Goal: Task Accomplishment & Management: Complete application form

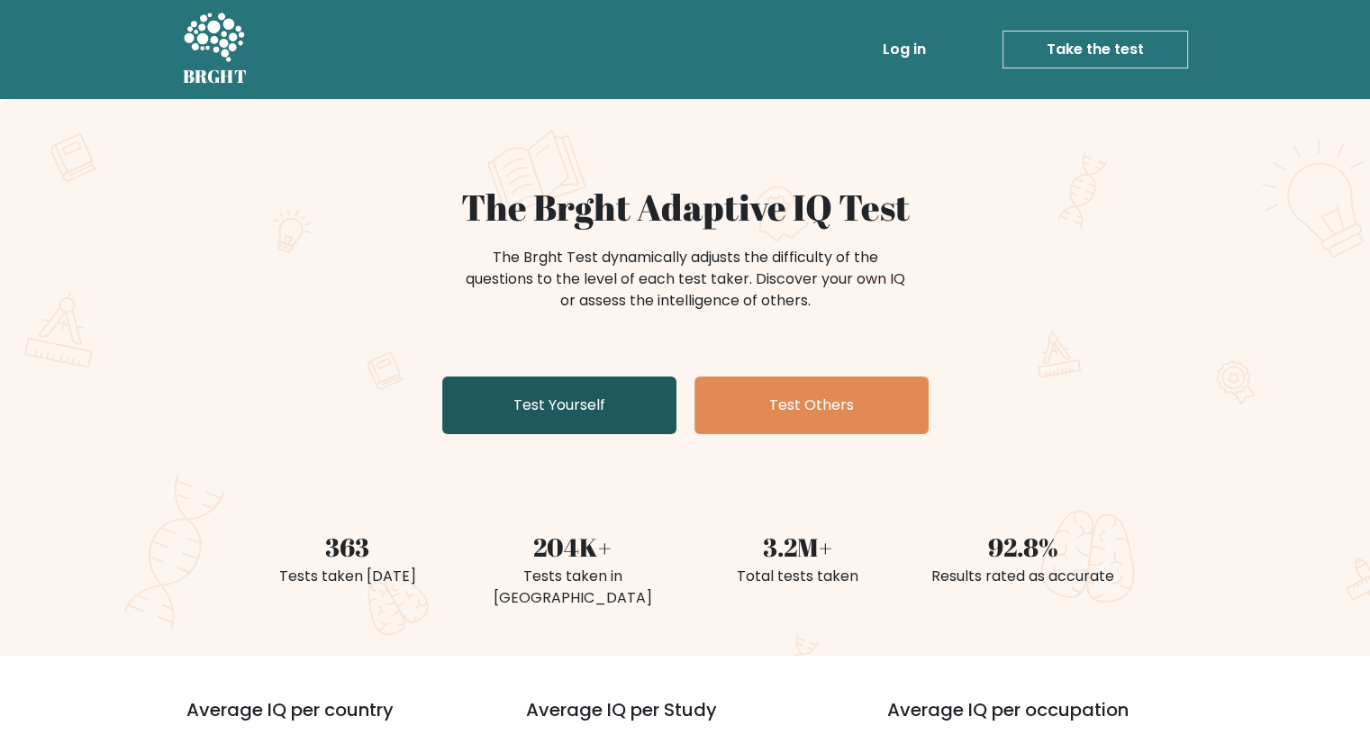
click at [532, 423] on link "Test Yourself" at bounding box center [559, 406] width 234 height 58
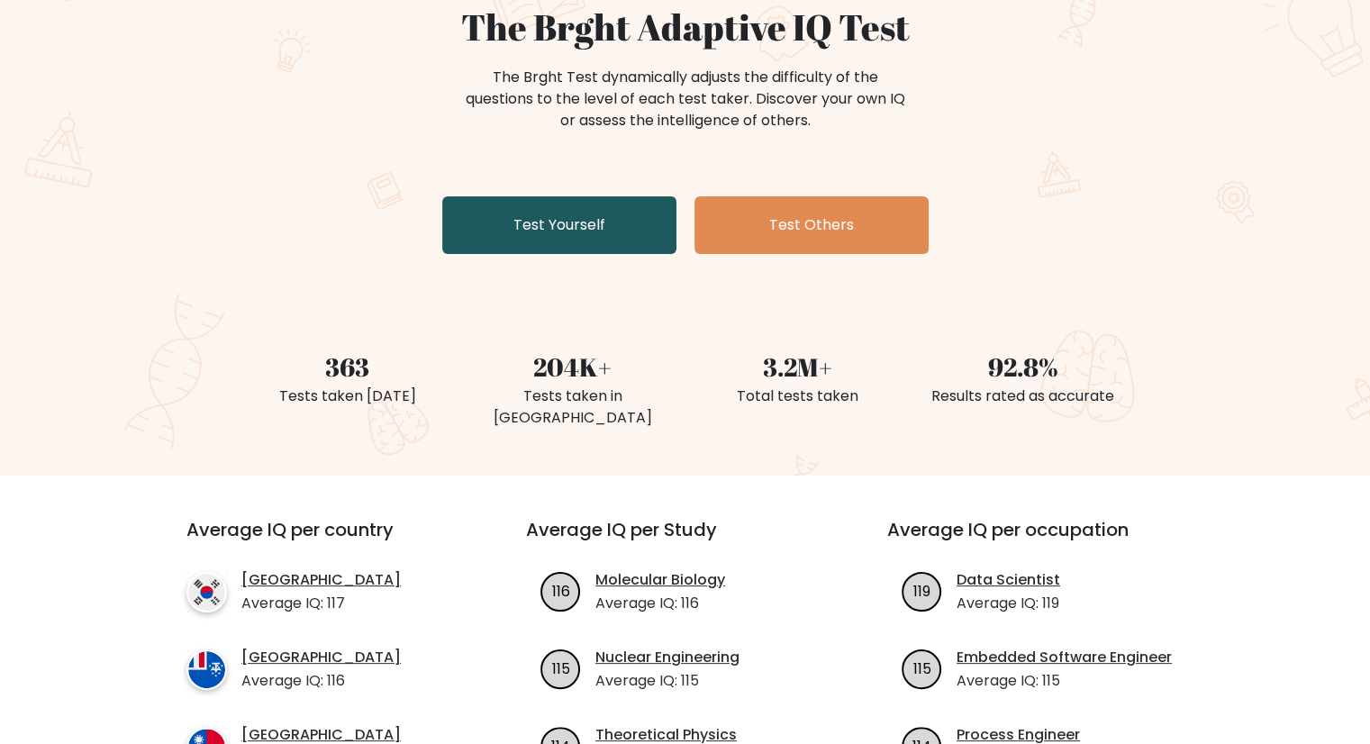
scroll to position [90, 0]
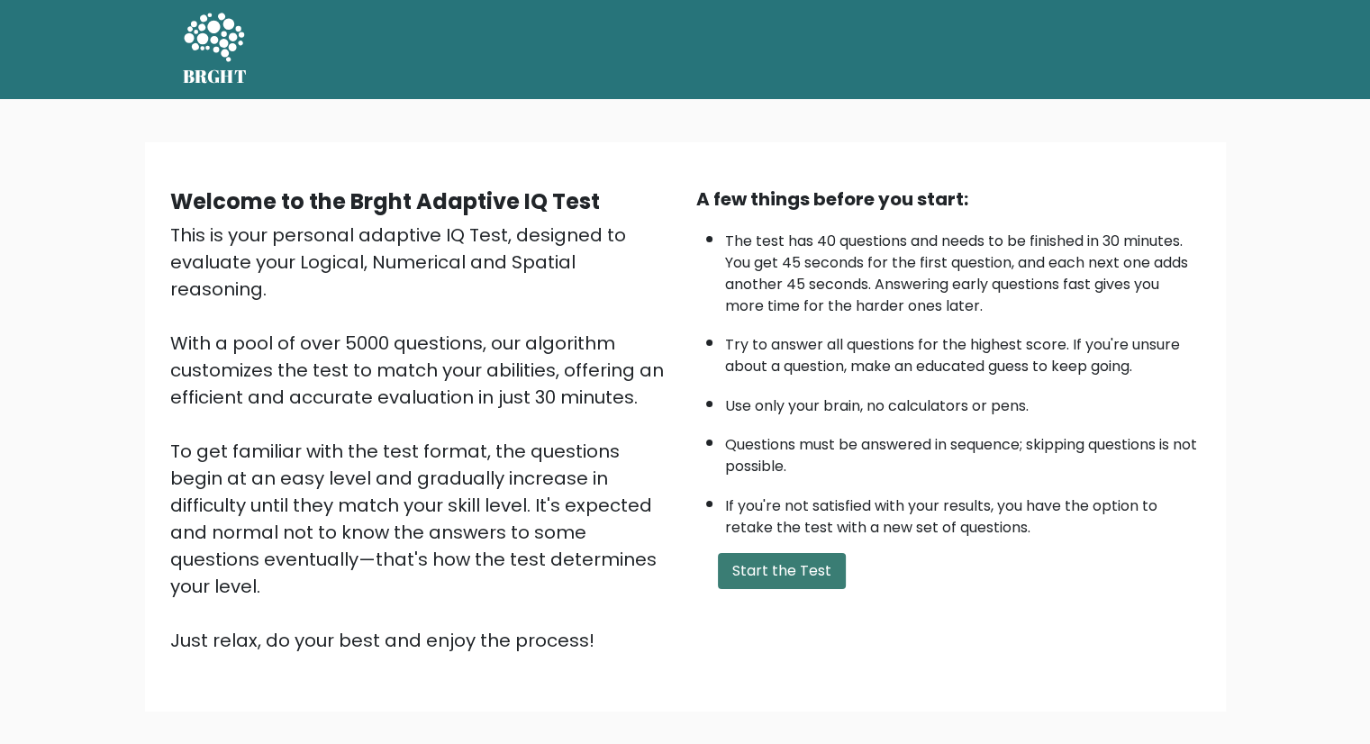
click at [800, 569] on button "Start the Test" at bounding box center [782, 571] width 128 height 36
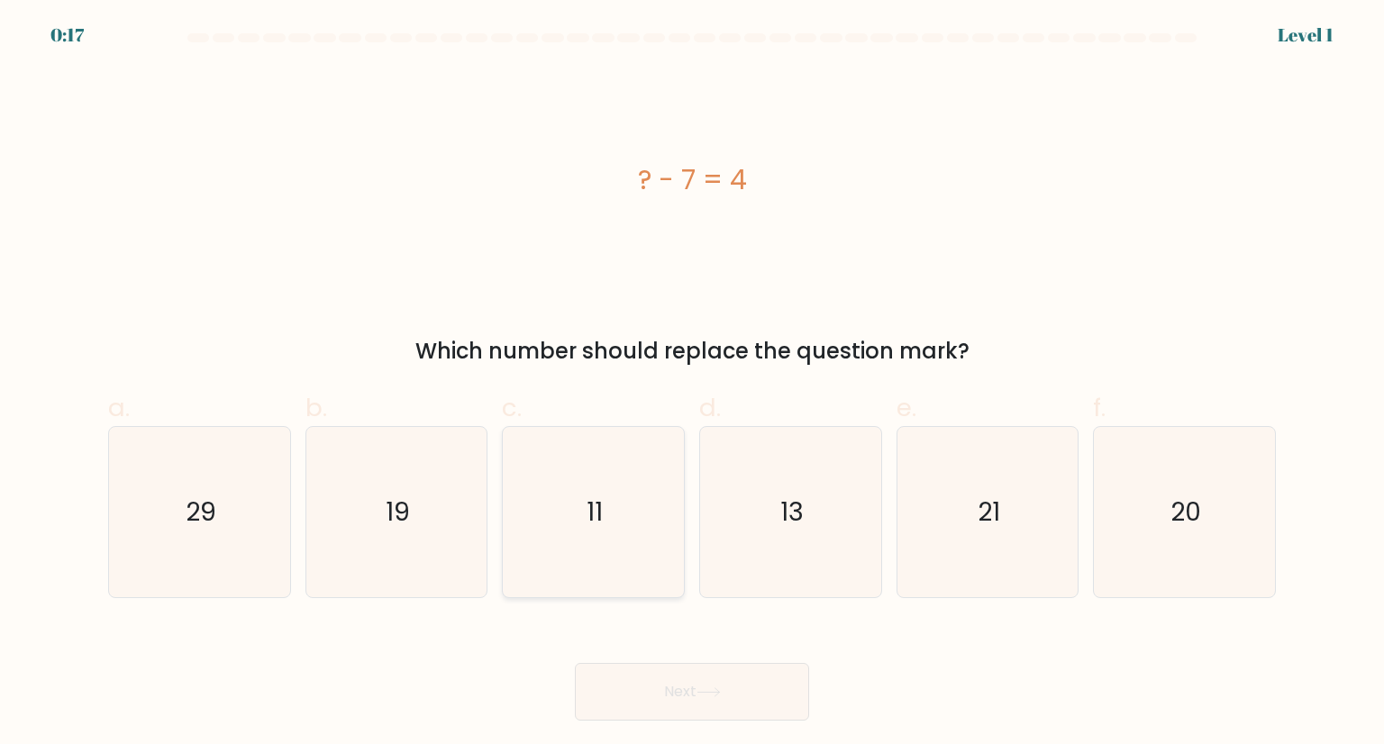
click at [600, 525] on text "11" at bounding box center [595, 512] width 16 height 36
click at [692, 384] on input "c. 11" at bounding box center [692, 378] width 1 height 12
radio input "true"
click at [696, 687] on button "Next" at bounding box center [692, 692] width 234 height 58
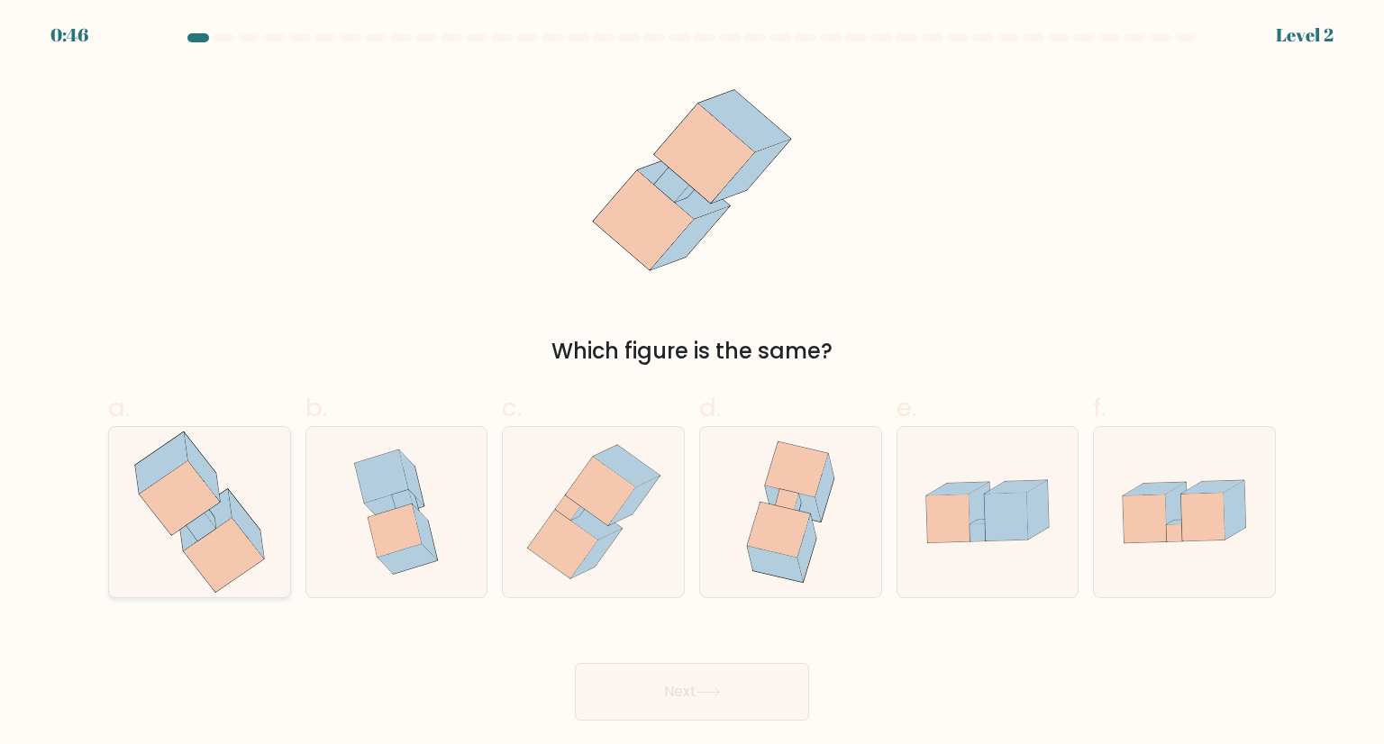
click at [238, 516] on icon at bounding box center [245, 524] width 35 height 68
click at [692, 384] on input "a." at bounding box center [692, 378] width 1 height 12
radio input "true"
click at [692, 694] on button "Next" at bounding box center [692, 692] width 234 height 58
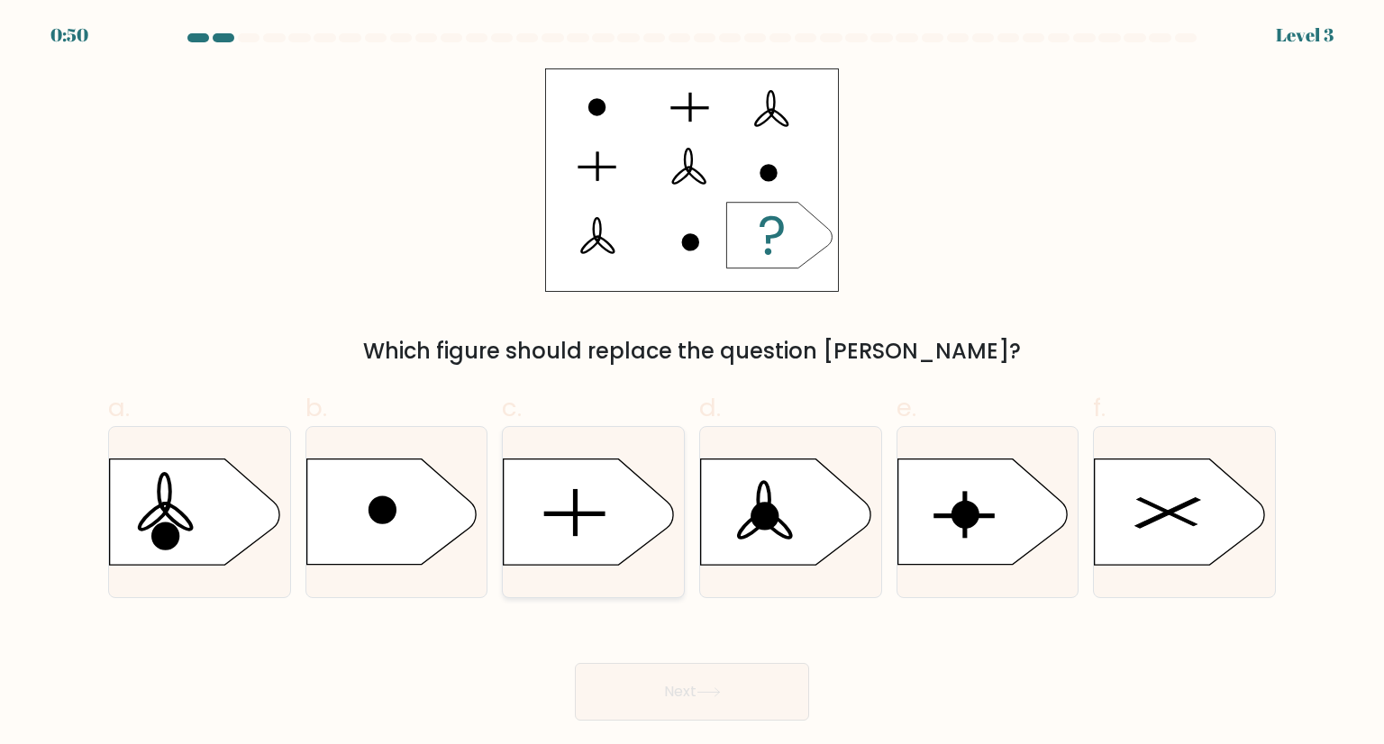
click at [533, 487] on icon at bounding box center [588, 511] width 169 height 105
click at [692, 384] on input "c." at bounding box center [692, 378] width 1 height 12
radio input "true"
click at [741, 700] on button "Next" at bounding box center [692, 692] width 234 height 58
click at [683, 703] on button "Next" at bounding box center [692, 692] width 234 height 58
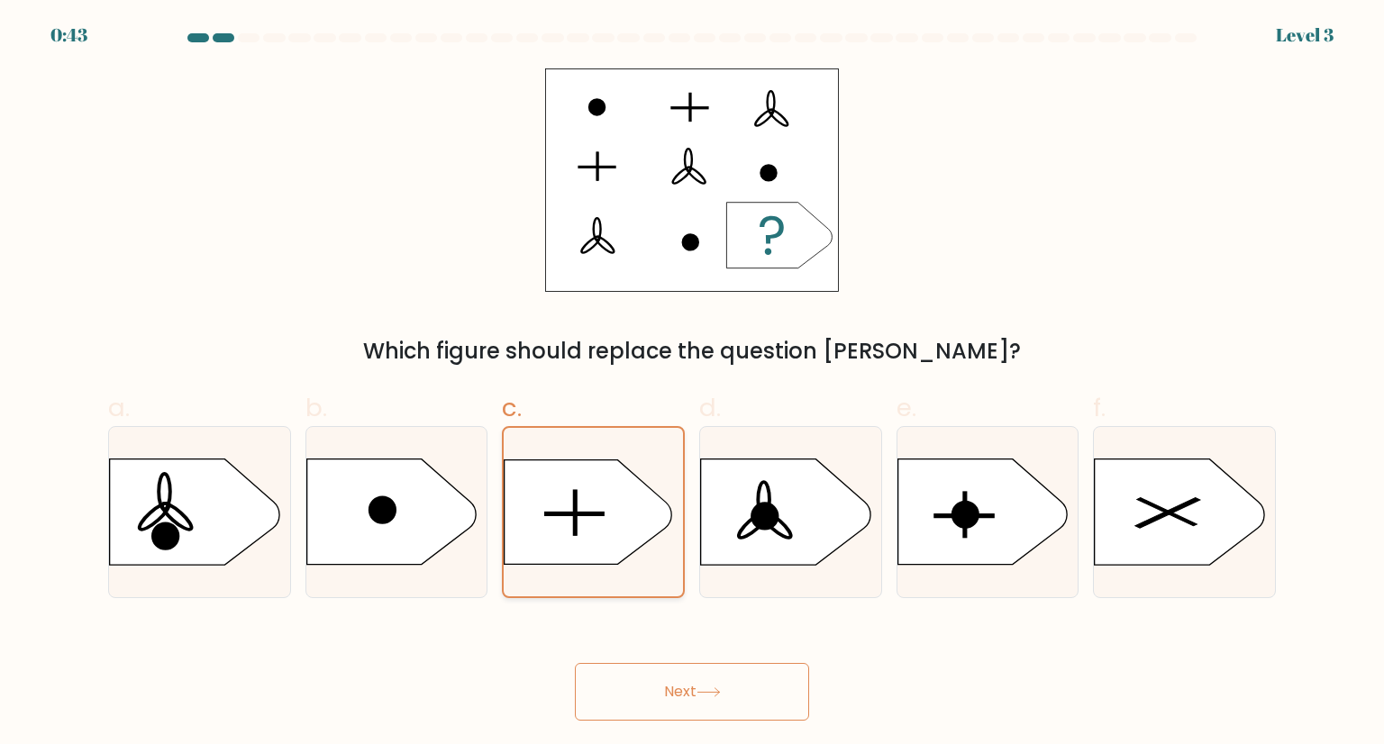
click at [628, 526] on icon at bounding box center [589, 511] width 168 height 105
click at [692, 384] on input "c." at bounding box center [692, 378] width 1 height 12
click at [668, 694] on button "Next" at bounding box center [692, 692] width 234 height 58
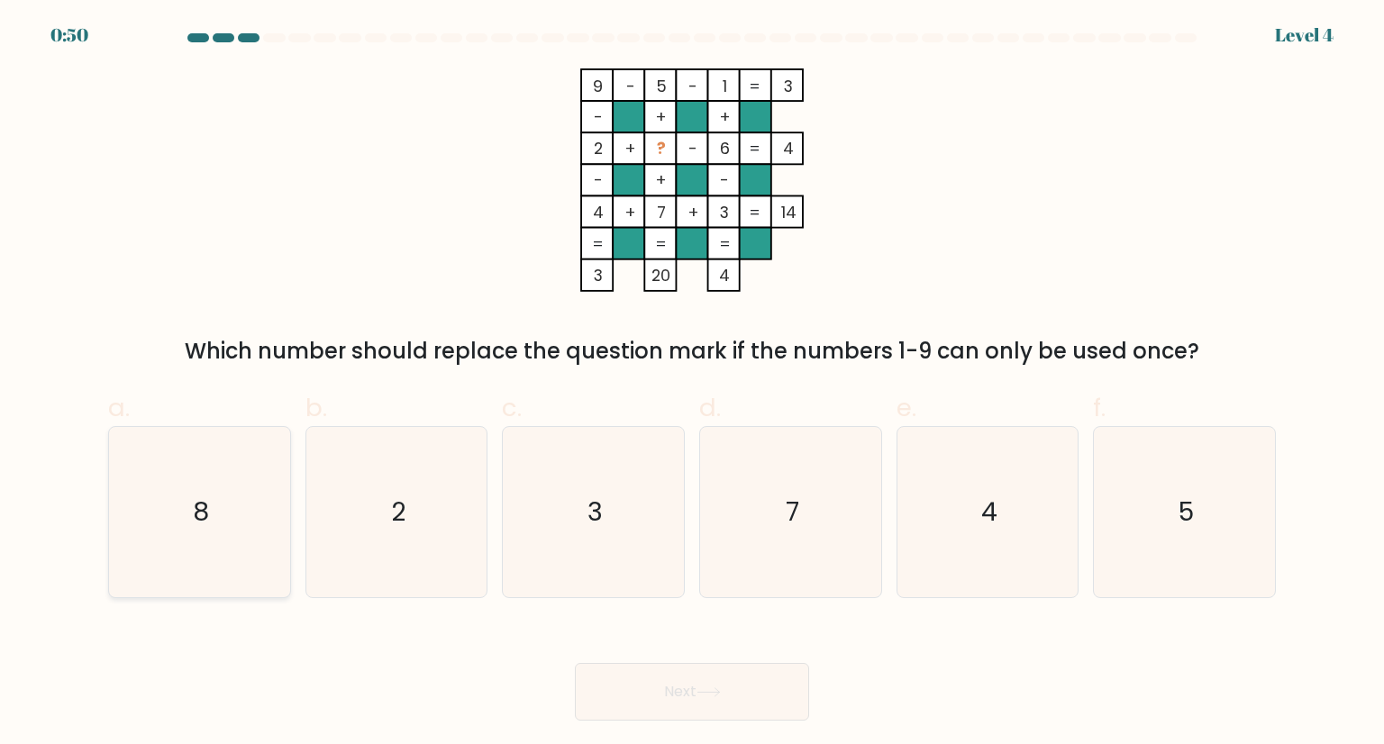
click at [214, 499] on icon "8" at bounding box center [198, 511] width 169 height 169
click at [692, 384] on input "a. 8" at bounding box center [692, 378] width 1 height 12
radio input "true"
click at [714, 687] on icon at bounding box center [708, 692] width 24 height 10
click at [464, 641] on div "Next" at bounding box center [691, 670] width 1189 height 101
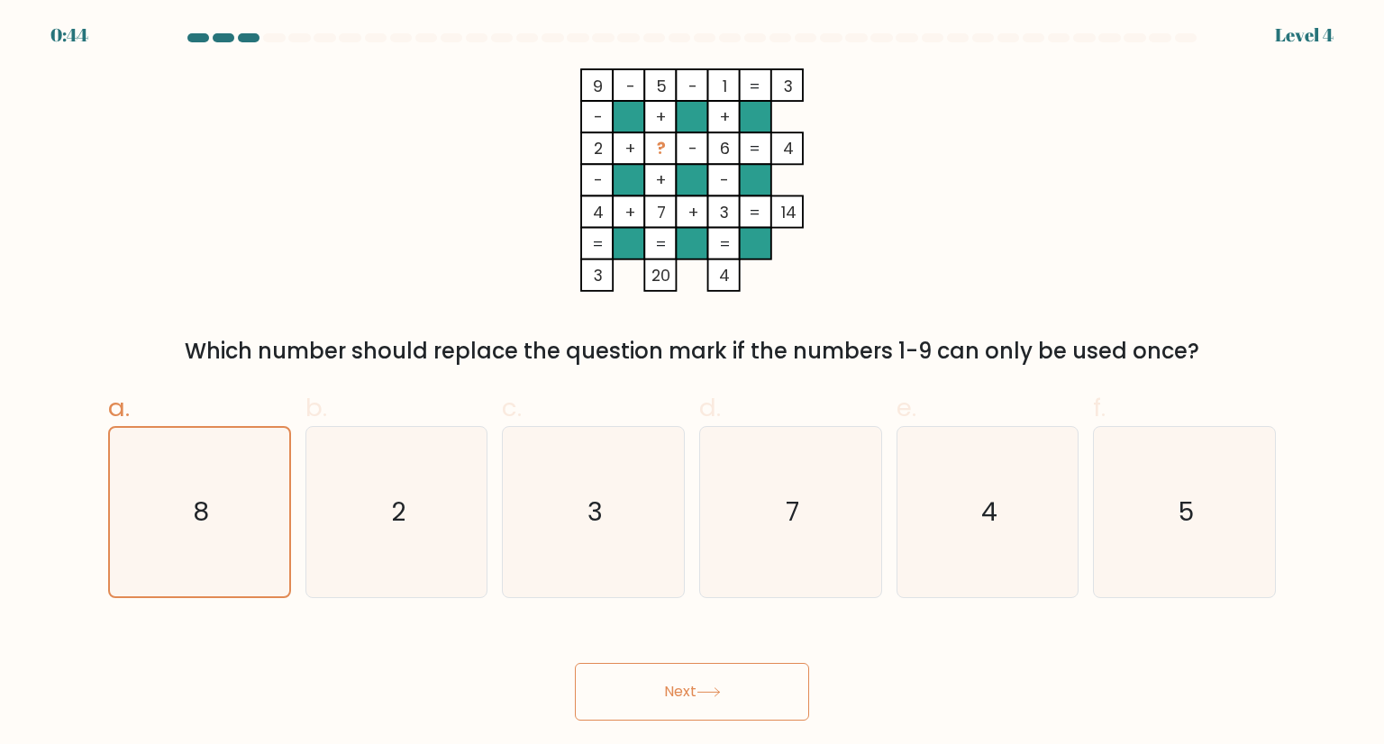
click at [688, 686] on button "Next" at bounding box center [692, 692] width 234 height 58
click at [699, 693] on button "Next" at bounding box center [692, 692] width 234 height 58
click at [703, 686] on button "Next" at bounding box center [692, 692] width 234 height 58
click at [150, 635] on div "Next" at bounding box center [691, 670] width 1189 height 101
click at [171, 502] on icon "8" at bounding box center [199, 512] width 168 height 168
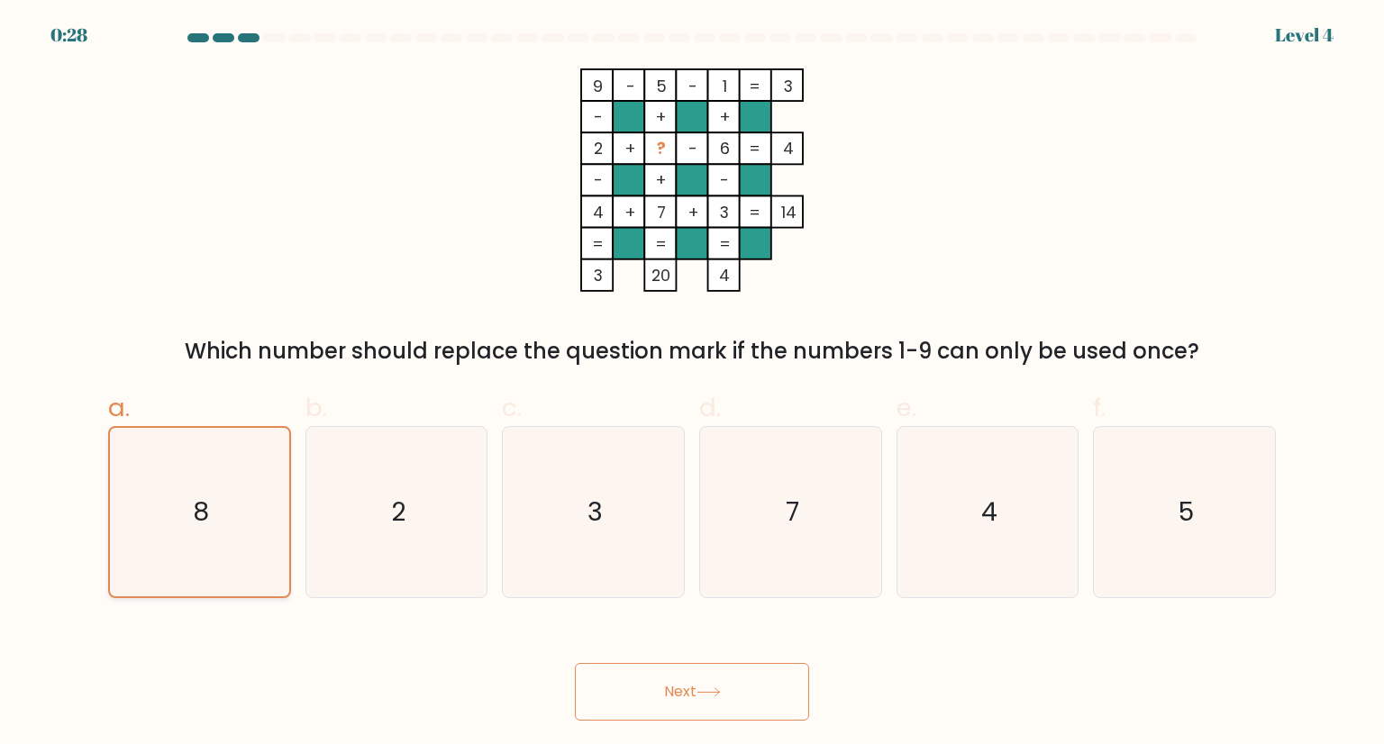
click at [692, 384] on input "a. 8" at bounding box center [692, 378] width 1 height 12
click at [776, 698] on button "Next" at bounding box center [692, 692] width 234 height 58
click at [666, 687] on button "Next" at bounding box center [692, 692] width 234 height 58
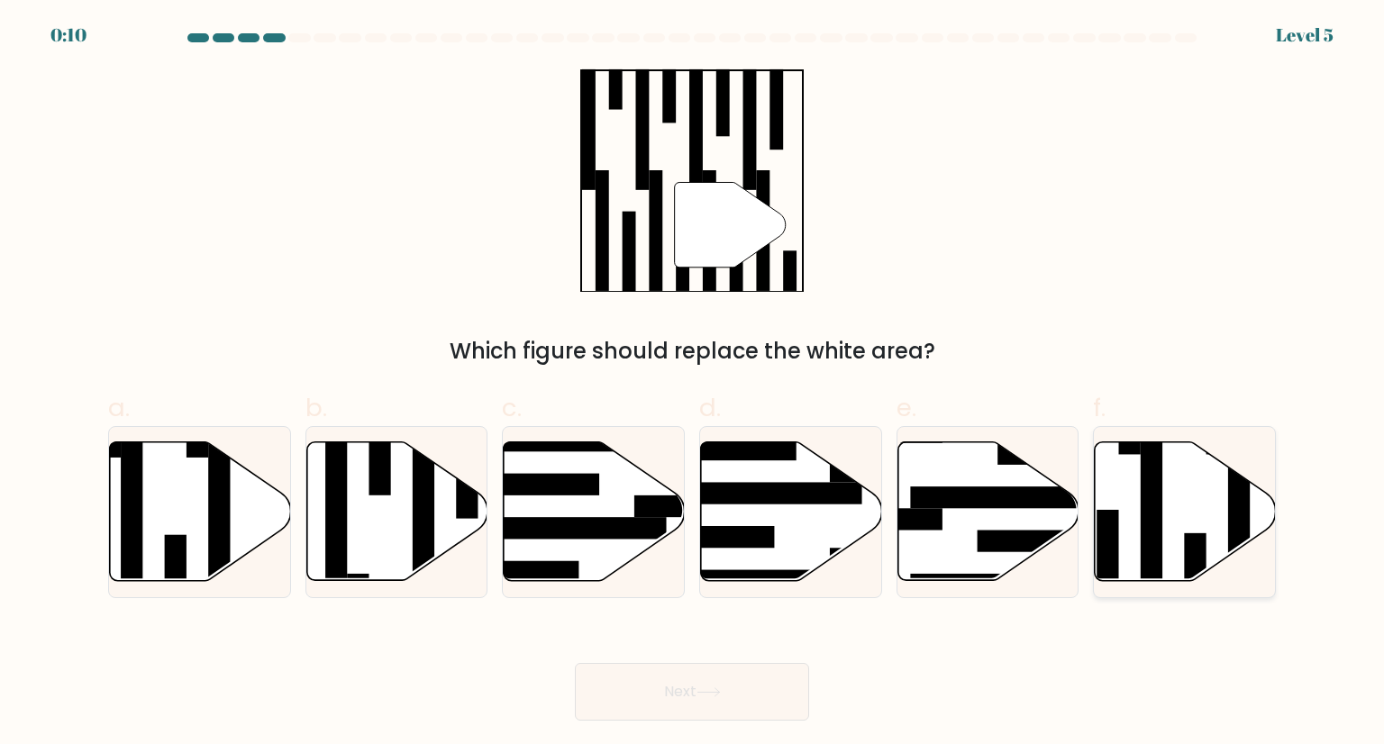
click at [1213, 504] on icon at bounding box center [1185, 511] width 181 height 139
click at [693, 384] on input "f." at bounding box center [692, 378] width 1 height 12
radio input "true"
click at [688, 710] on button "Next" at bounding box center [692, 692] width 234 height 58
click at [680, 705] on button "Next" at bounding box center [692, 692] width 234 height 58
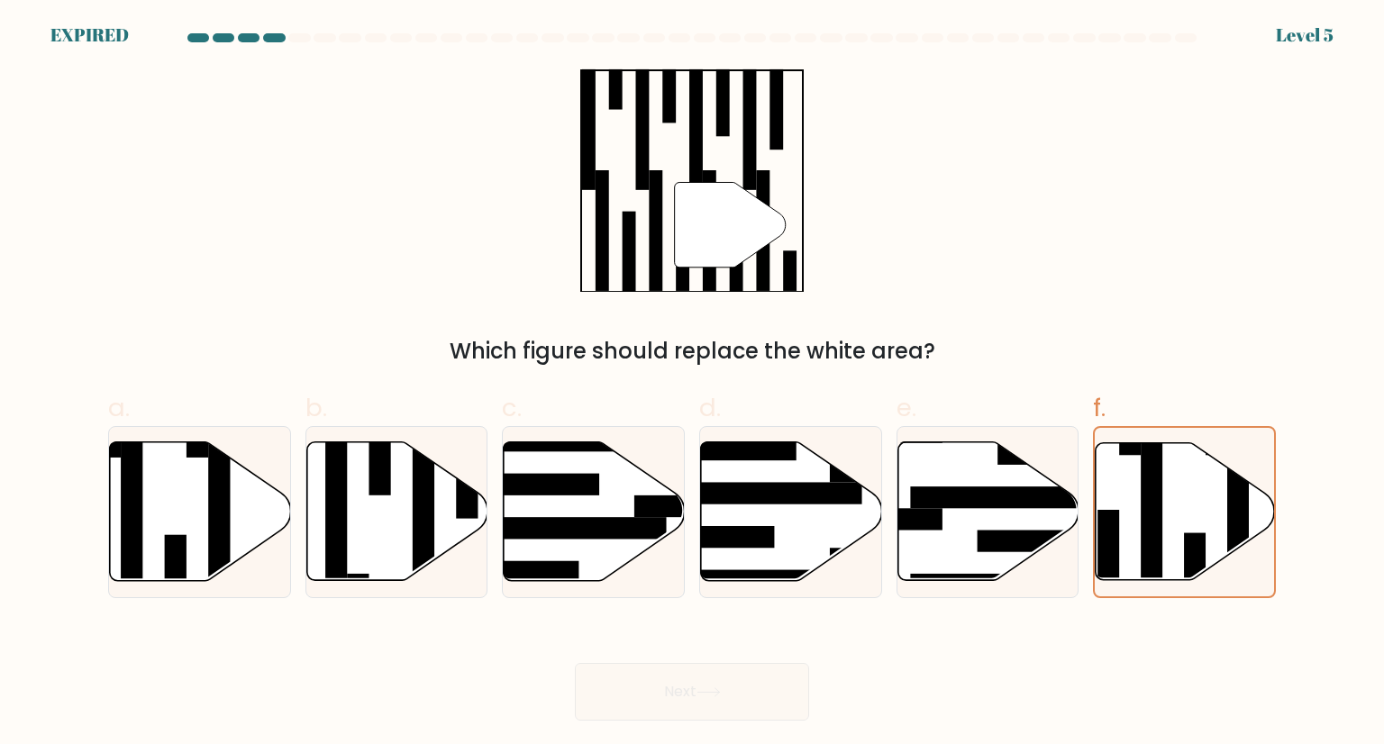
click at [690, 678] on div "Next" at bounding box center [691, 670] width 1189 height 101
click at [1193, 260] on div "" Which figure should replace the white area?" at bounding box center [691, 217] width 1189 height 299
